Goal: Task Accomplishment & Management: Complete application form

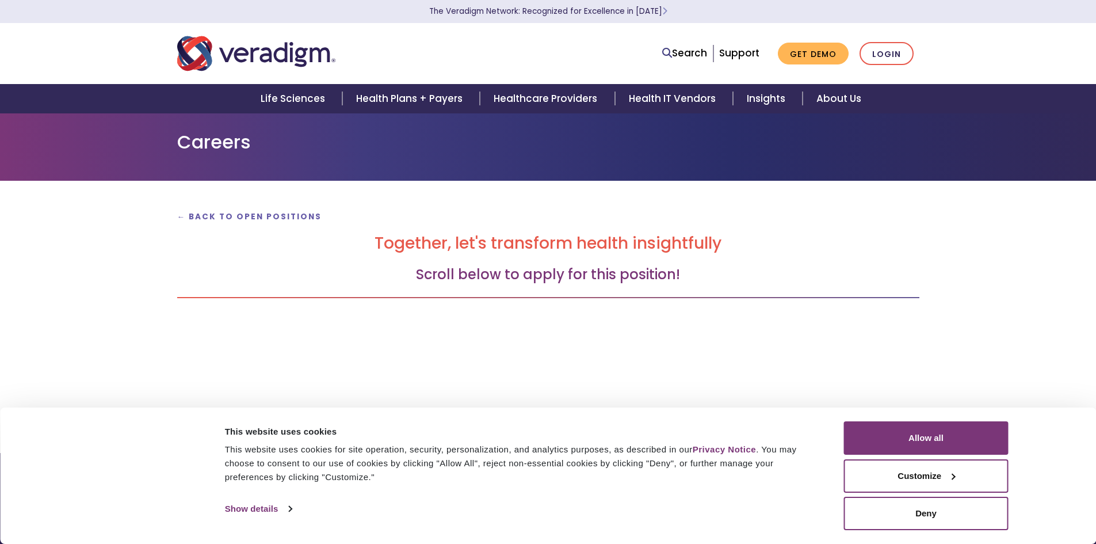
click at [562, 276] on h3 "Scroll below to apply for this position!" at bounding box center [548, 274] width 742 height 17
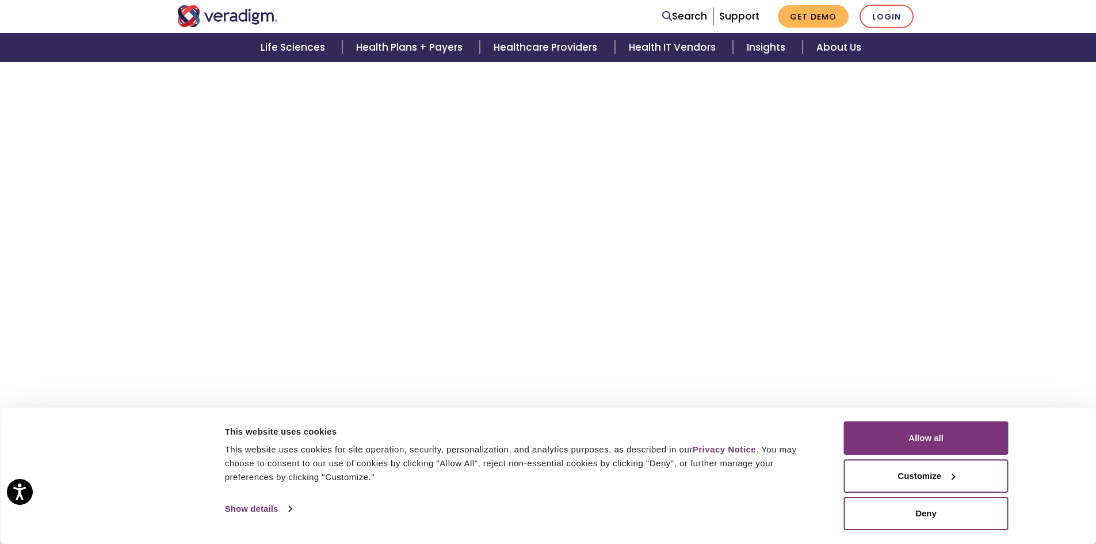
scroll to position [1727, 0]
click at [942, 434] on button "Allow all" at bounding box center [926, 437] width 165 height 33
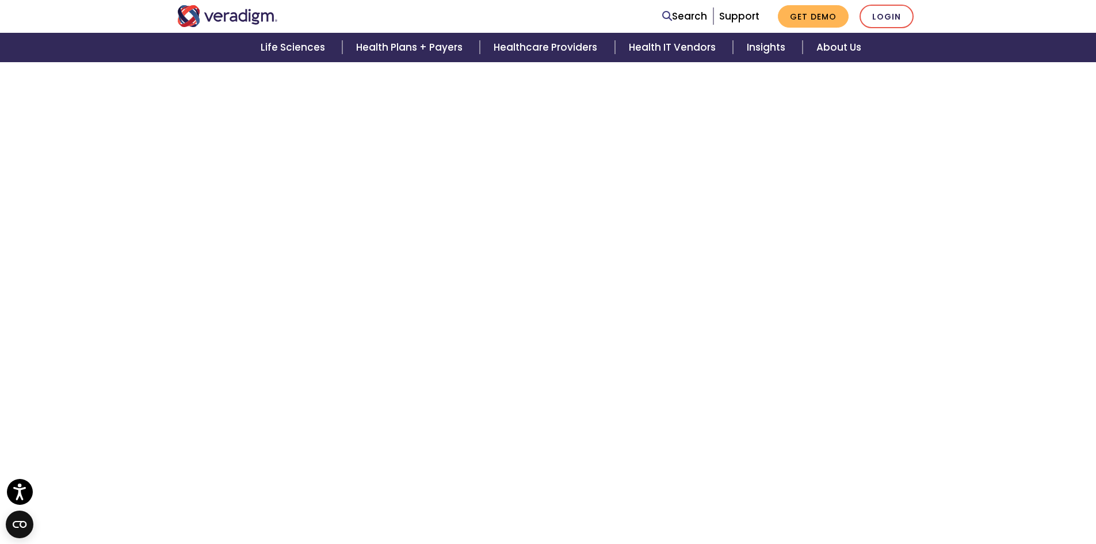
scroll to position [131, 0]
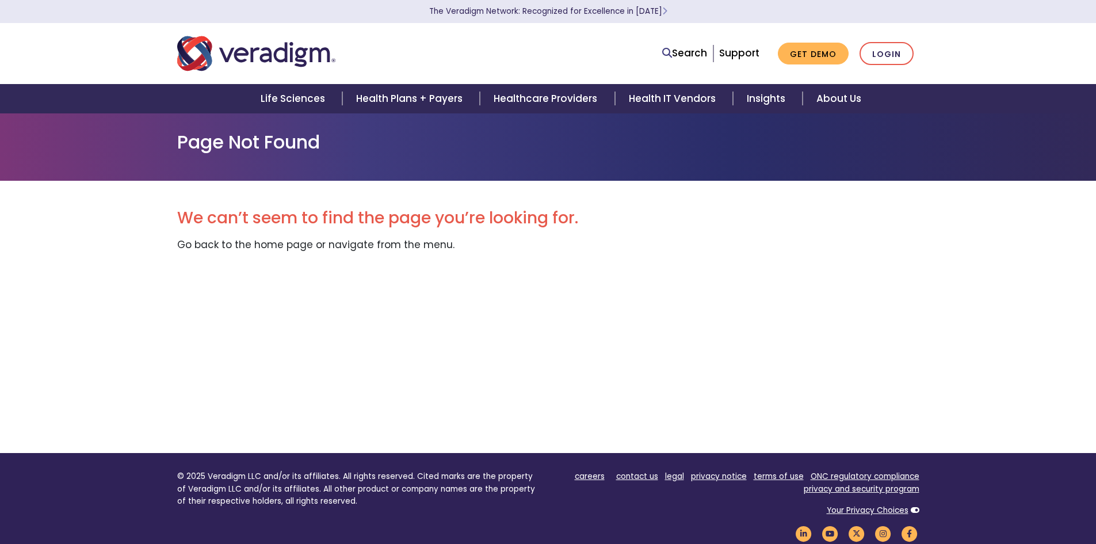
click at [452, 333] on div "We can’t seem to find the page you’re looking for. Go back to the home page or …" at bounding box center [548, 317] width 742 height 272
click at [287, 53] on img "Veradigm logo" at bounding box center [256, 54] width 158 height 38
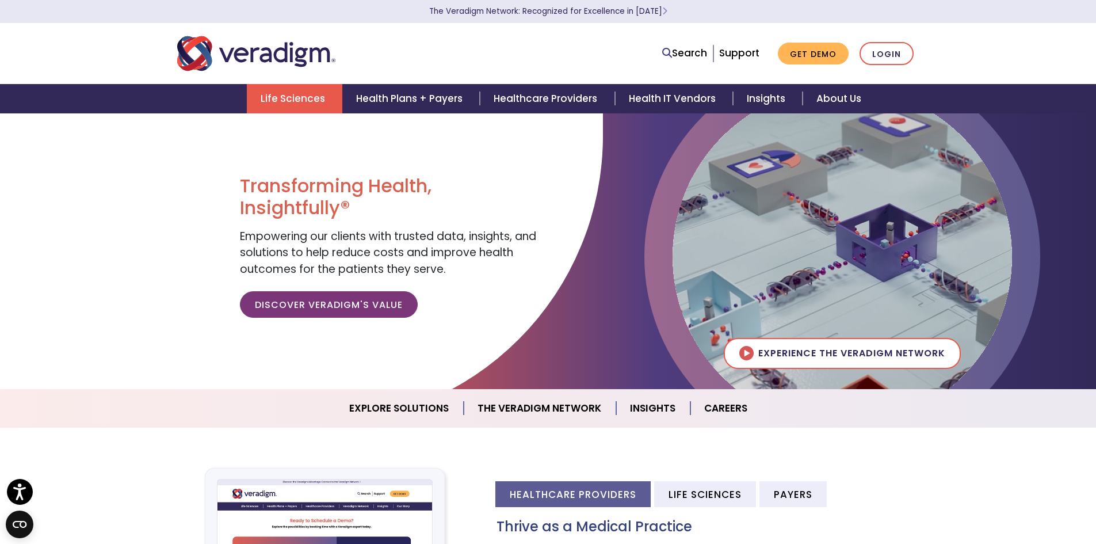
scroll to position [173, 0]
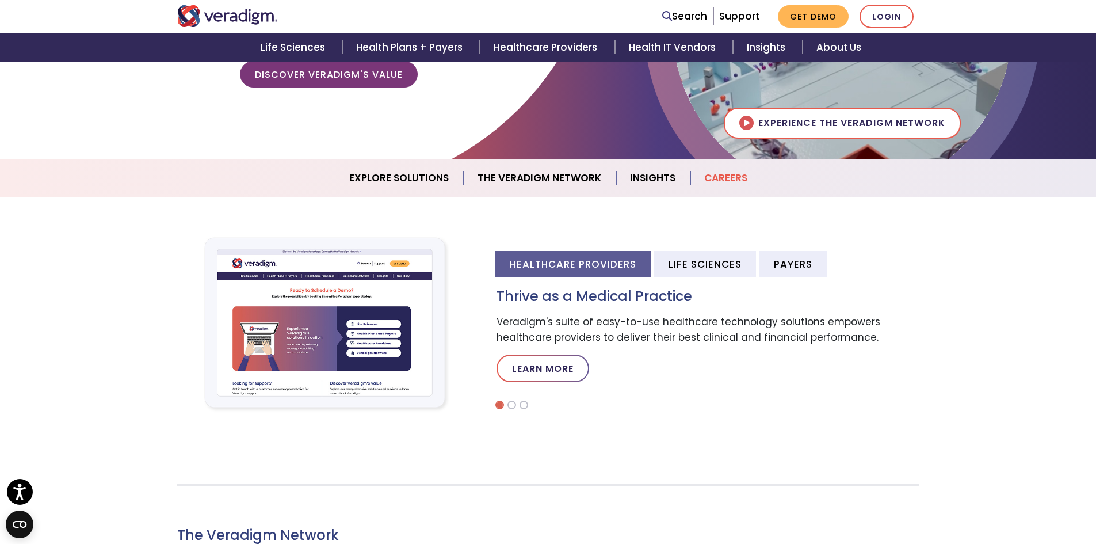
click at [734, 181] on link "Careers" at bounding box center [726, 177] width 71 height 29
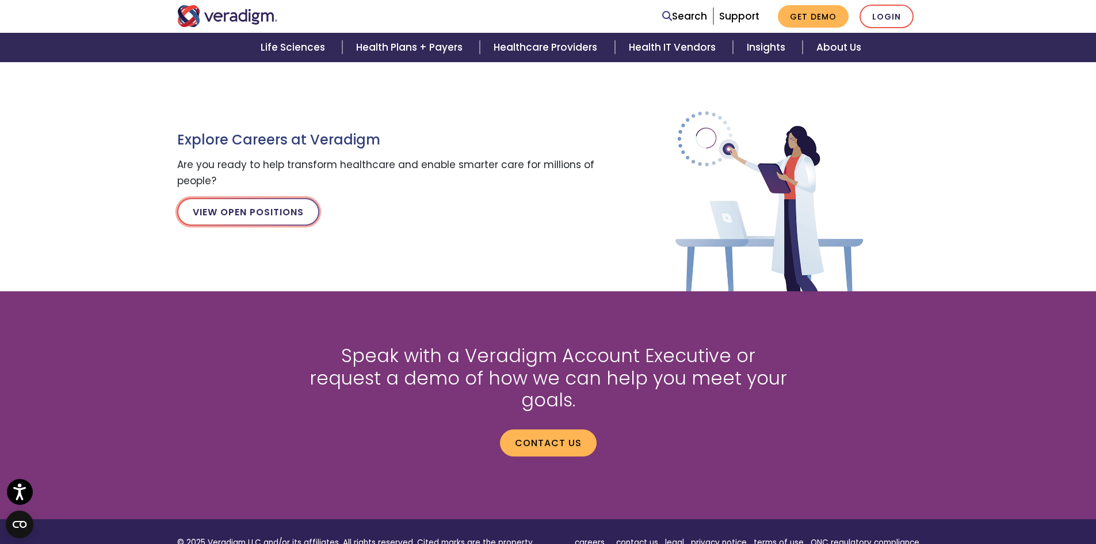
click at [264, 207] on link "View Open Positions" at bounding box center [248, 212] width 142 height 28
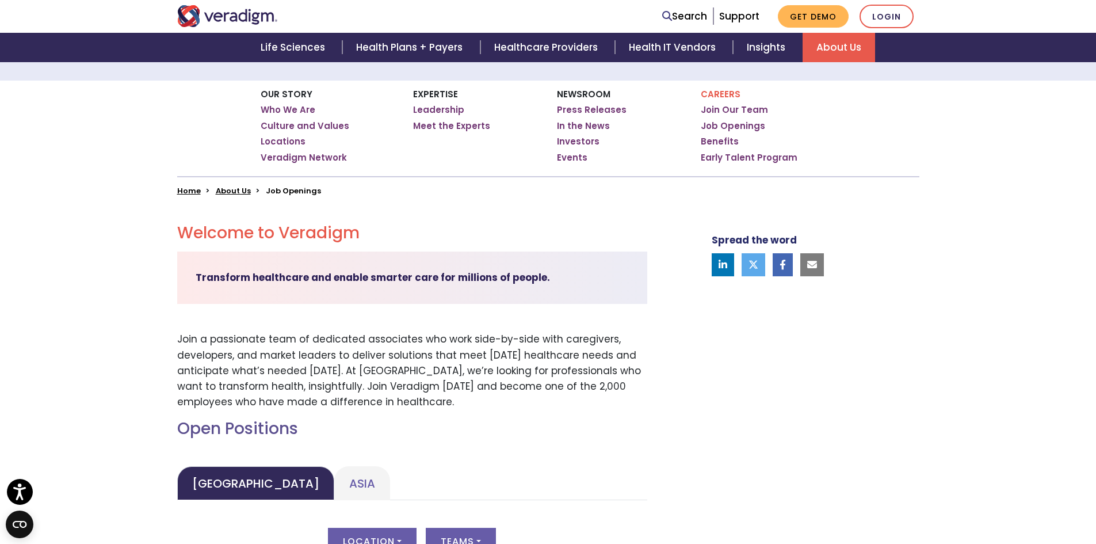
scroll to position [403, 0]
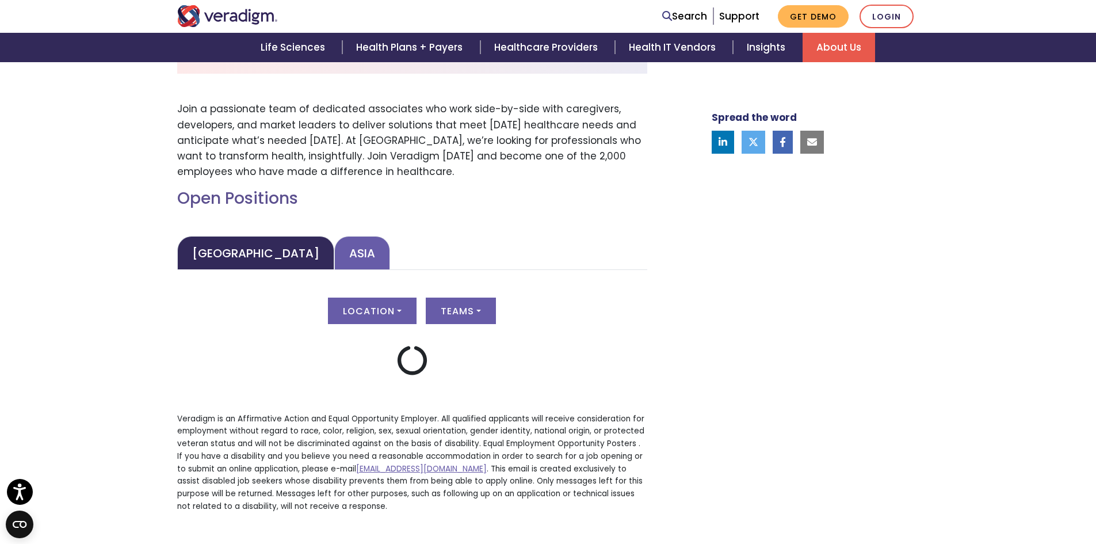
click at [334, 258] on link "Asia" at bounding box center [362, 253] width 56 height 34
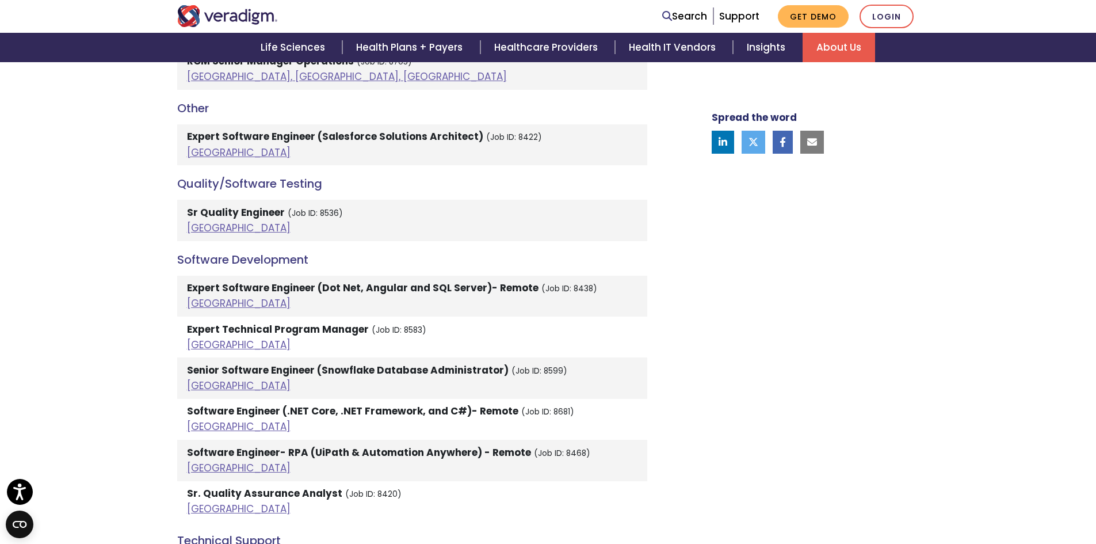
scroll to position [1612, 0]
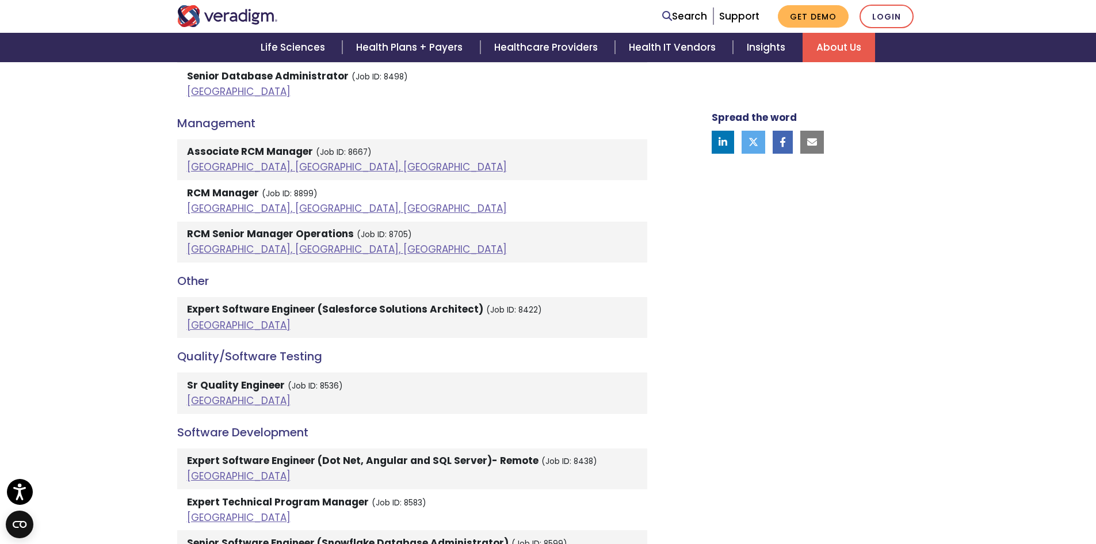
click at [197, 318] on link "India" at bounding box center [239, 325] width 104 height 14
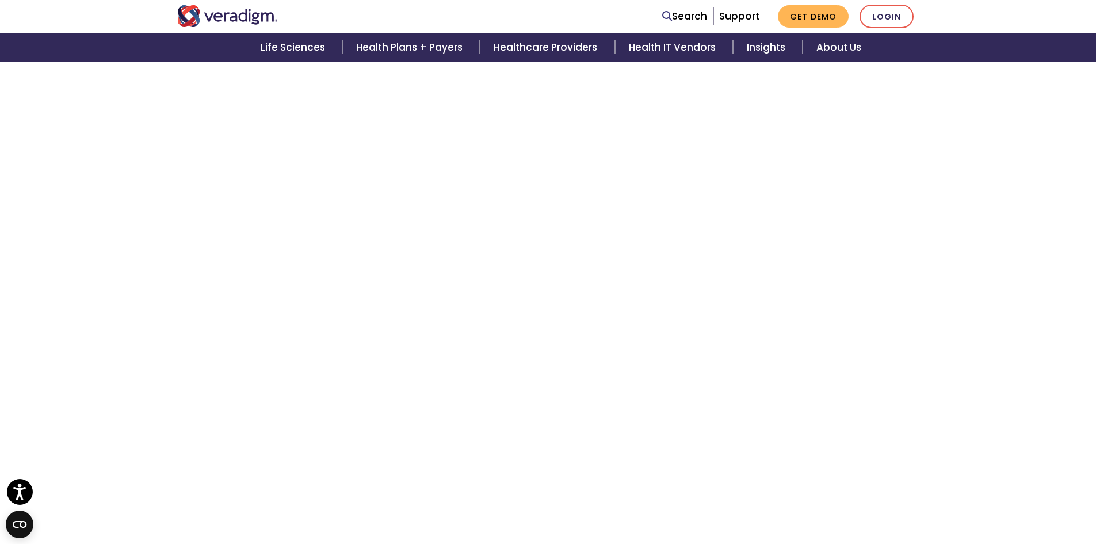
scroll to position [994, 0]
